Goal: Navigation & Orientation: Find specific page/section

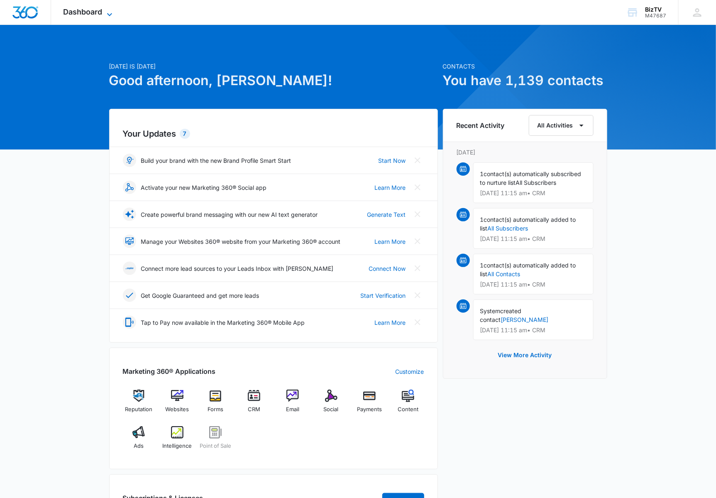
click at [107, 12] on icon at bounding box center [110, 15] width 10 height 10
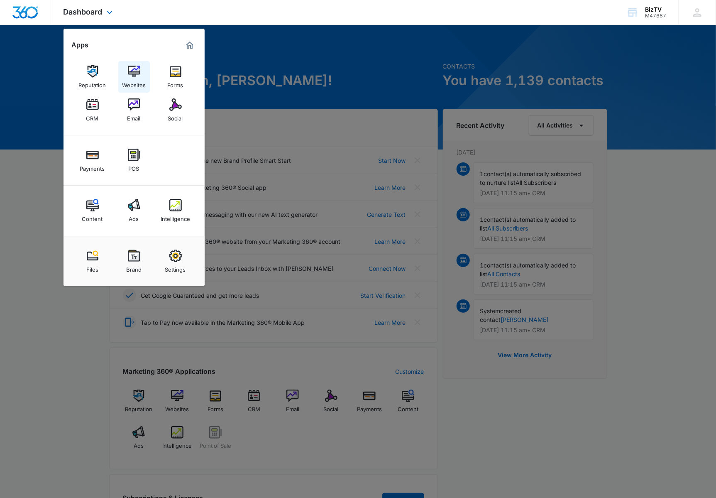
click at [133, 73] on img at bounding box center [134, 71] width 12 height 12
